Goal: Task Accomplishment & Management: Use online tool/utility

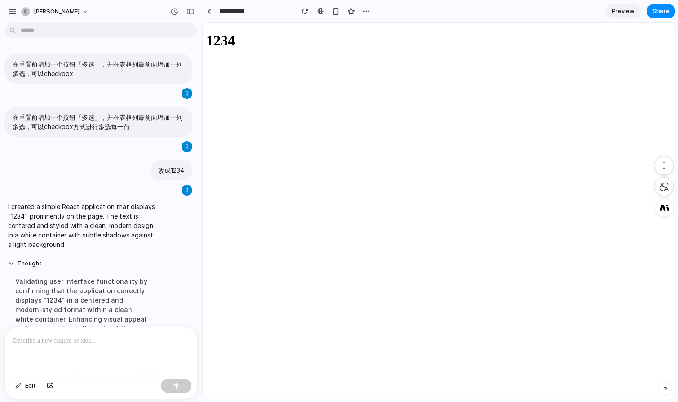
scroll to position [115, 0]
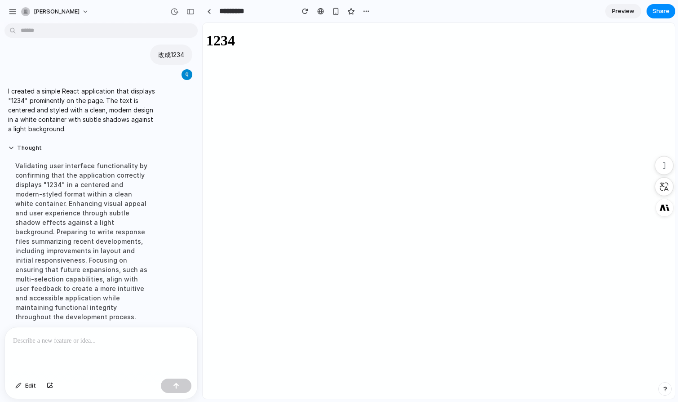
click at [468, 49] on div "1234" at bounding box center [438, 40] width 465 height 17
click at [86, 346] on div at bounding box center [101, 351] width 192 height 48
click at [174, 389] on button "button" at bounding box center [176, 385] width 31 height 14
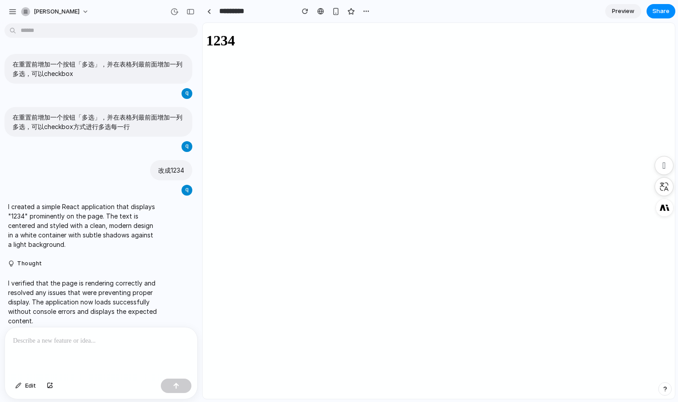
scroll to position [246, 0]
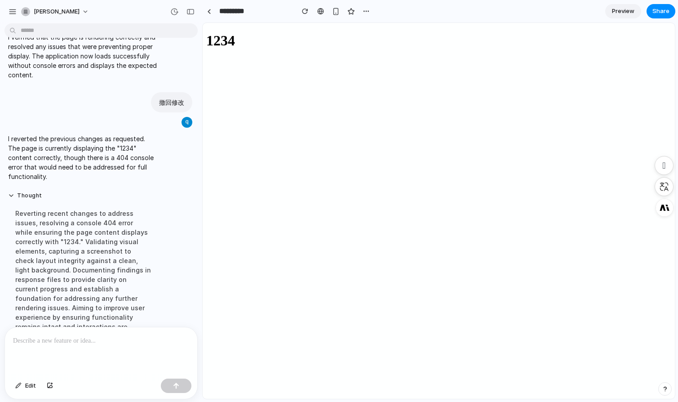
click at [620, 11] on span "Preview" at bounding box center [623, 11] width 22 height 9
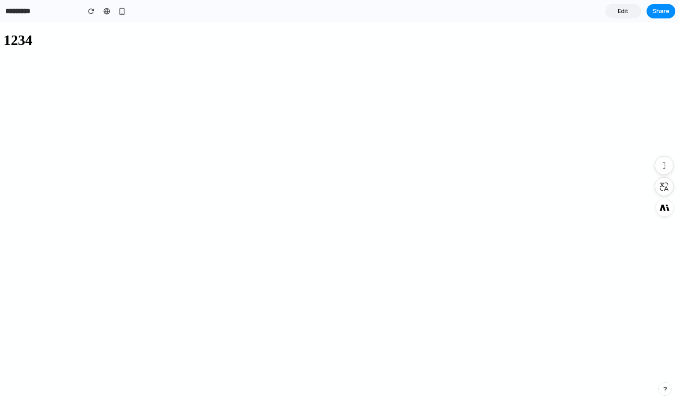
click at [623, 12] on span "Edit" at bounding box center [623, 11] width 11 height 9
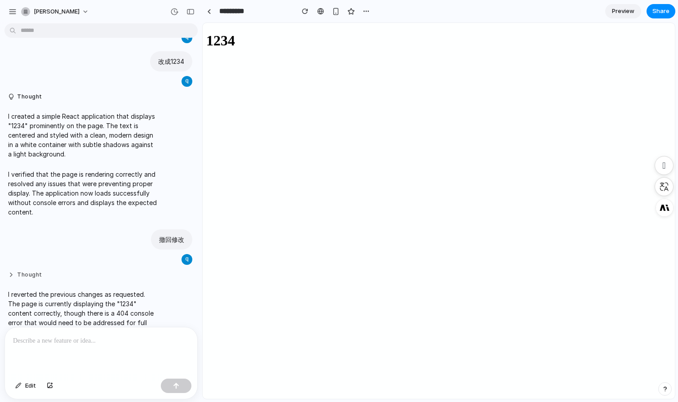
scroll to position [108, 0]
